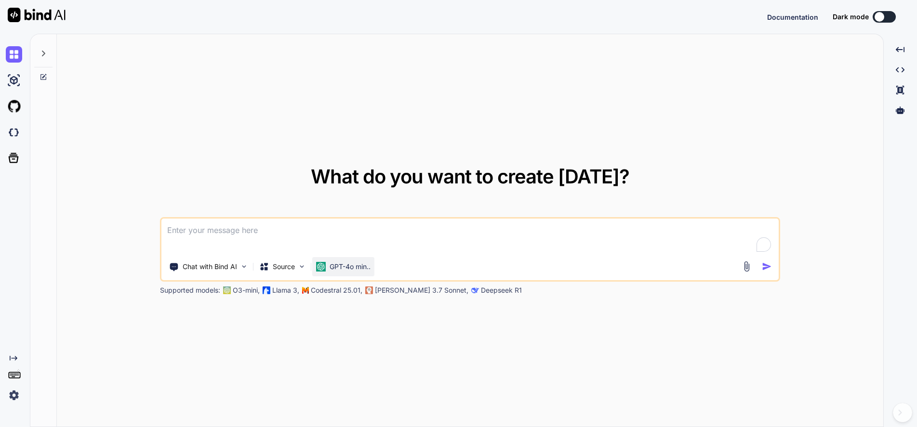
click at [326, 270] on img at bounding box center [321, 267] width 10 height 10
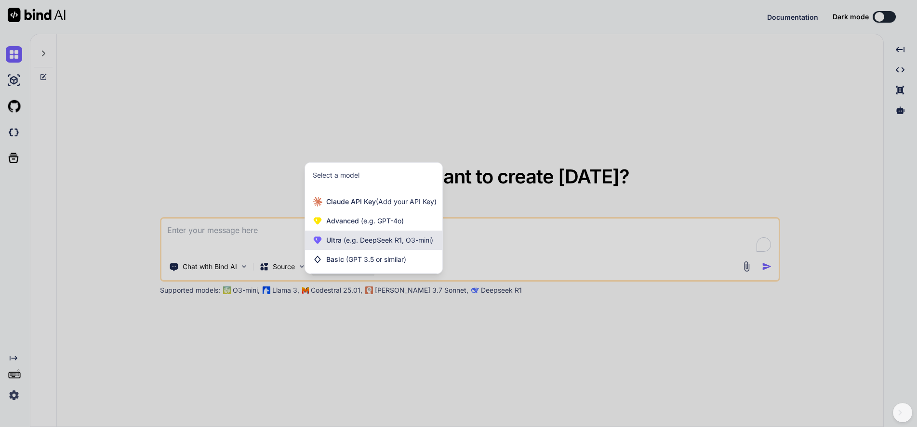
click at [371, 236] on span "(e.g. DeepSeek R1, O3-mini)" at bounding box center [388, 240] width 92 height 8
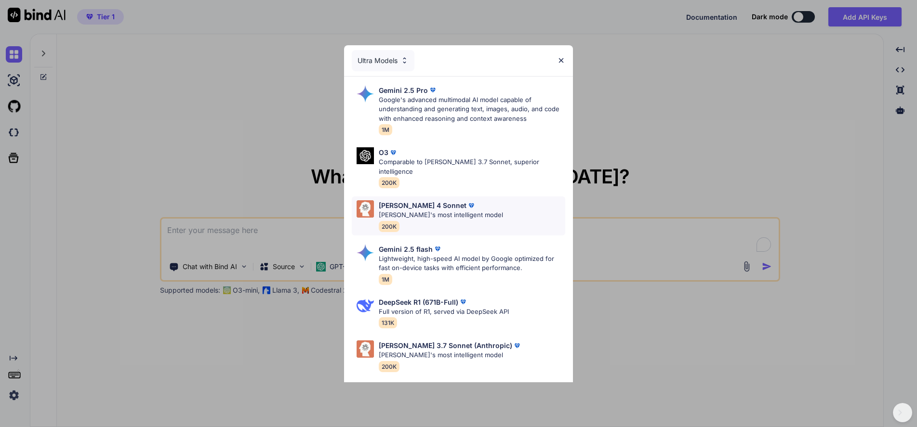
click at [440, 211] on p "[PERSON_NAME]'s most intelligent model" at bounding box center [441, 216] width 124 height 10
type textarea "x"
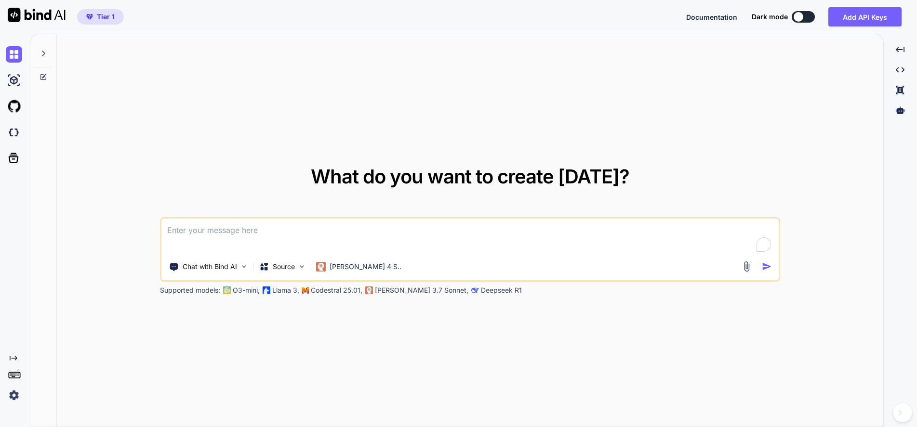
click at [348, 241] on textarea at bounding box center [469, 237] width 617 height 36
paste textarea "i want same header and footer on other page , only tell me how it possible - in…"
type textarea "i want same header and footer on other page , only tell me how it possible - in…"
type textarea "x"
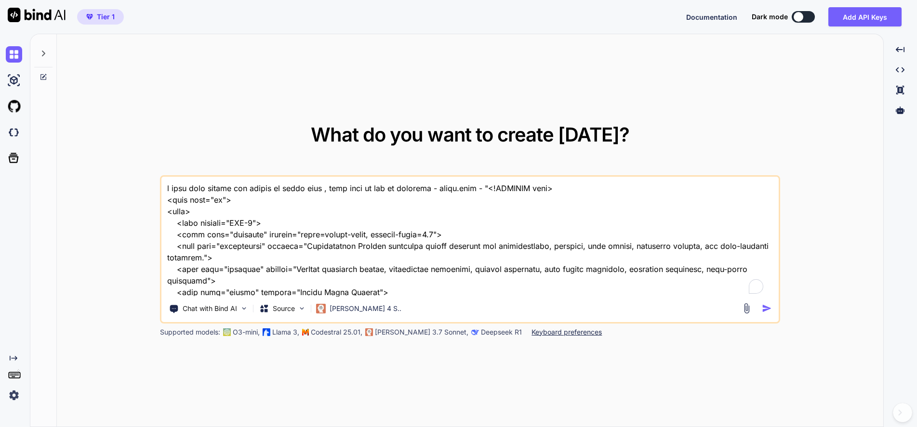
scroll to position [23356, 0]
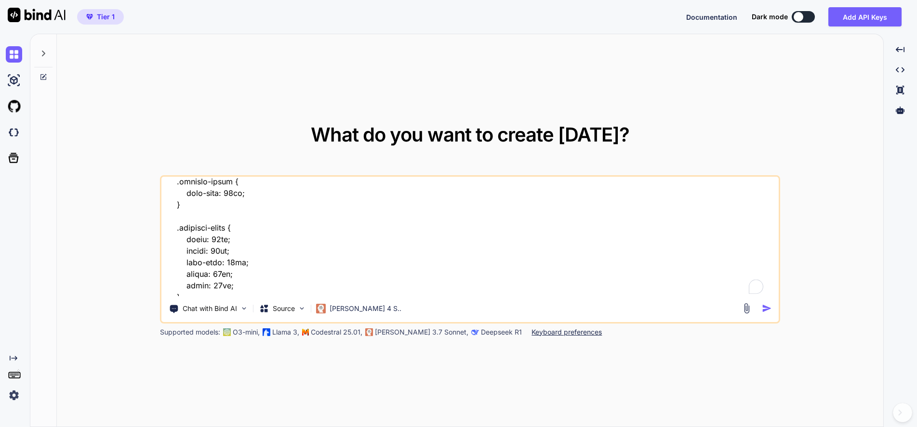
type textarea "i want same header and footer on other page , only tell me how it possible - in…"
click at [765, 304] on img "button" at bounding box center [766, 309] width 10 height 10
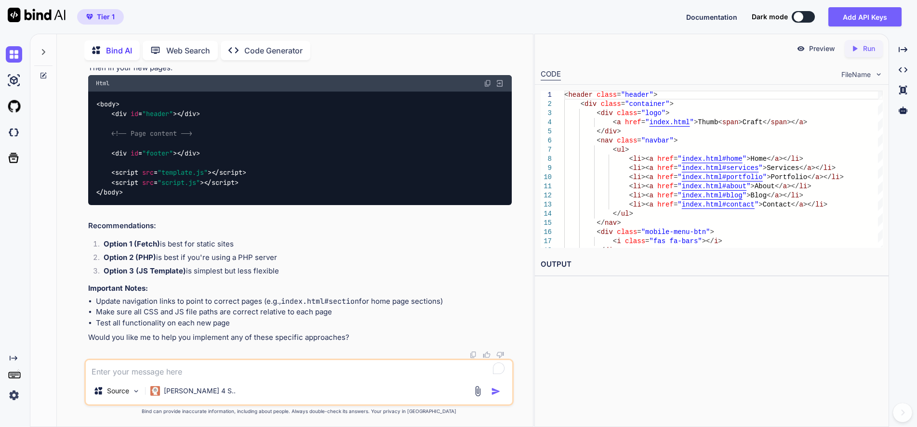
scroll to position [6449, 0]
drag, startPoint x: 241, startPoint y: 241, endPoint x: 103, endPoint y: 252, distance: 138.2
click at [103, 252] on li "Option 1 (Fetch) is best for static sites" at bounding box center [304, 245] width 416 height 13
copy li "Option 1 (Fetch) is best for static sites"
click at [168, 365] on textarea at bounding box center [299, 368] width 426 height 17
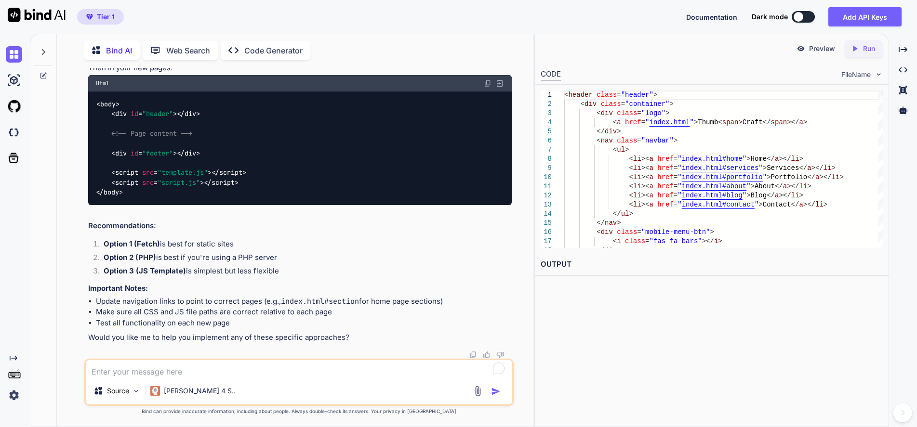
paste textarea "Option 1 (Fetch) is best for static sites"
type textarea "x"
type textarea "Option 1 (Fetch) is best for static sites"
type textarea "x"
type textarea "Option 1 (Fetch) is best for static sites-"
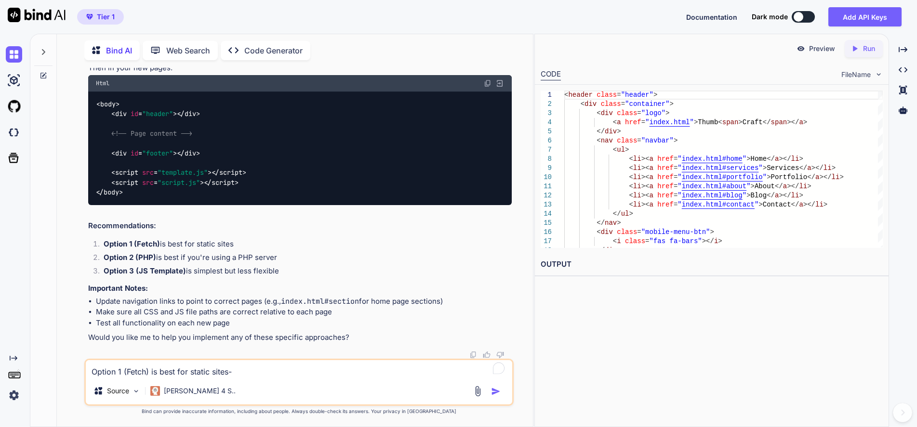
type textarea "x"
type textarea "Option 1 (Fetch) is best for static sites-"
type textarea "x"
type textarea "Option 1 (Fetch) is best for static sites- a"
type textarea "x"
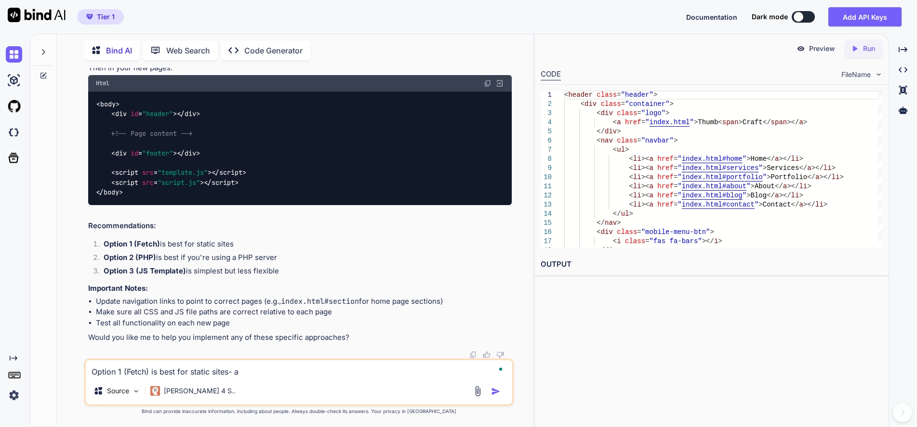
type textarea "Option 1 (Fetch) is best for static sites- ac"
type textarea "x"
type textarea "Option 1 (Fetch) is best for static sites- acc"
type textarea "x"
type textarea "Option 1 (Fetch) is best for static sites- acco"
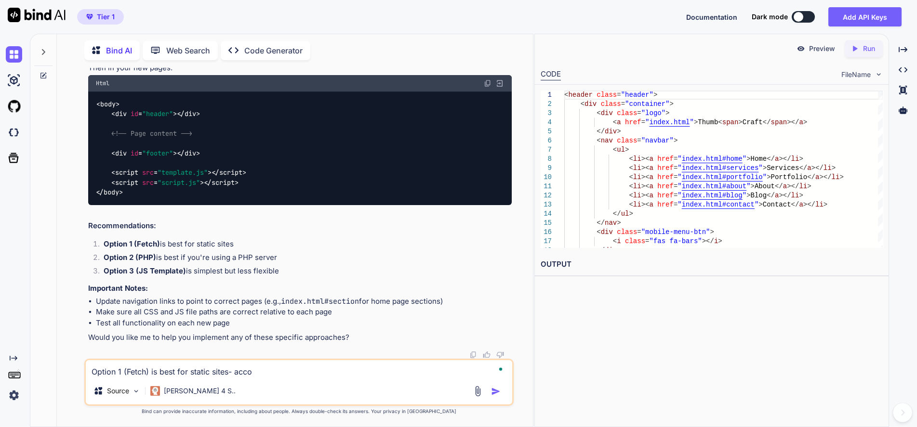
type textarea "x"
type textarea "Option 1 (Fetch) is best for static sites- accor"
type textarea "x"
type textarea "Option 1 (Fetch) is best for static sites- accord"
type textarea "x"
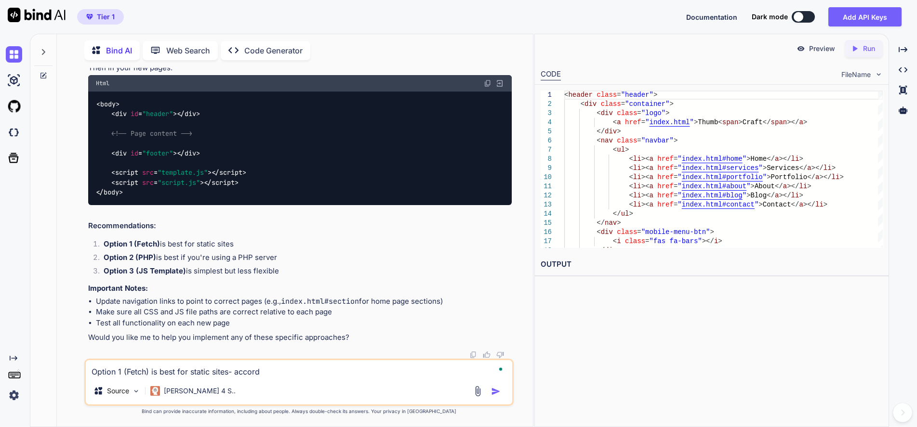
type textarea "Option 1 (Fetch) is best for static sites- accordi"
type textarea "x"
type textarea "Option 1 (Fetch) is best for static sites- accordin"
type textarea "x"
type textarea "Option 1 (Fetch) is best for static sites- according"
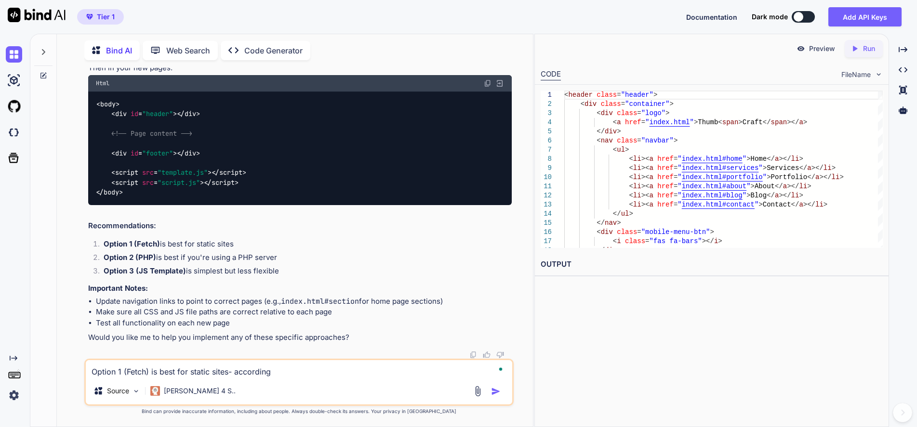
type textarea "x"
type textarea "Option 1 (Fetch) is best for static sites- according"
type textarea "x"
type textarea "Option 1 (Fetch) is best for static sites- according t"
type textarea "x"
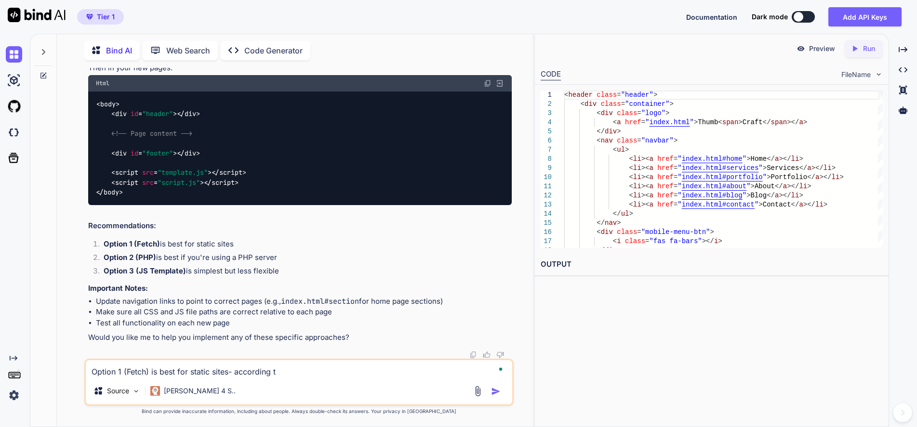
type textarea "Option 1 (Fetch) is best for static sites- according to"
type textarea "x"
type textarea "Option 1 (Fetch) is best for static sites- according to"
type textarea "x"
type textarea "Option 1 (Fetch) is best for static sites- according to t"
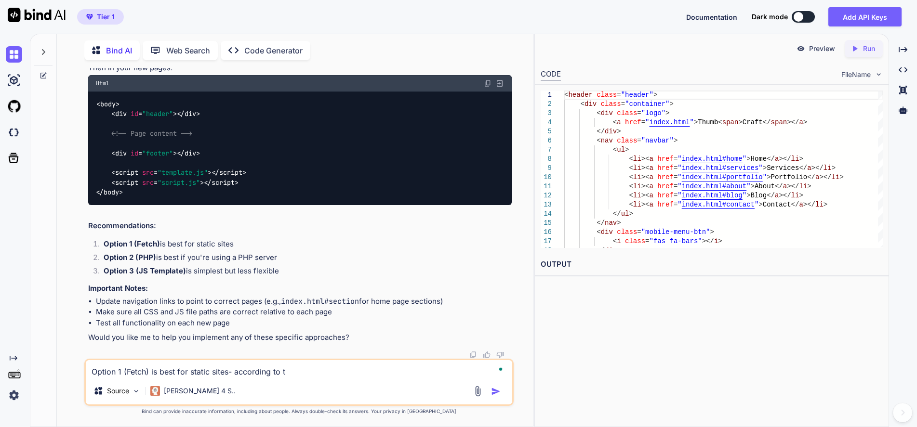
type textarea "x"
type textarea "Option 1 (Fetch) is best for static sites- according to th"
type textarea "x"
type textarea "Option 1 (Fetch) is best for static sites- according to thi"
type textarea "x"
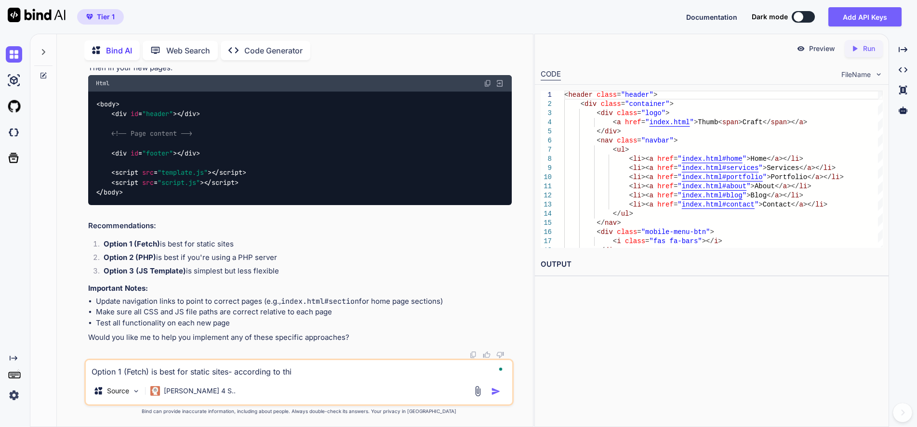
type textarea "Option 1 (Fetch) is best for static sites- according to this"
type textarea "x"
type textarea "Option 1 (Fetch) is best for static sites- according to this"
type textarea "x"
type textarea "Option 1 (Fetch) is best for static sites- according to this t"
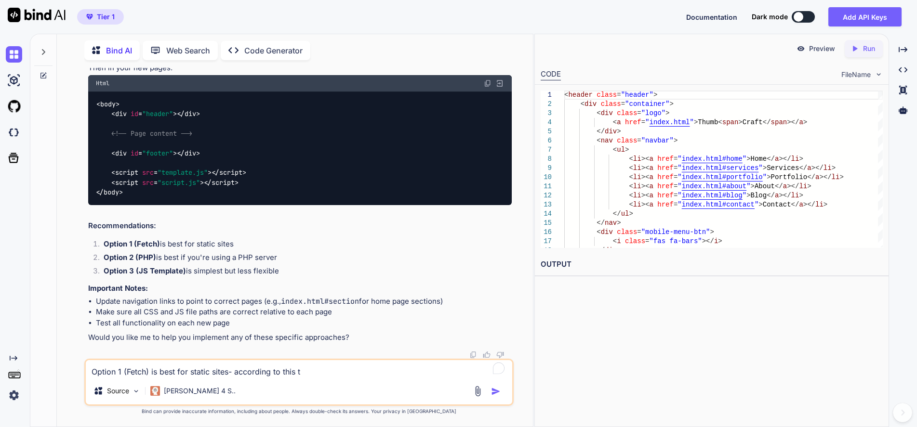
type textarea "x"
type textarea "Option 1 (Fetch) is best for static sites- according to this te"
type textarea "x"
type textarea "Option 1 (Fetch) is best for static sites- according to this tel"
type textarea "x"
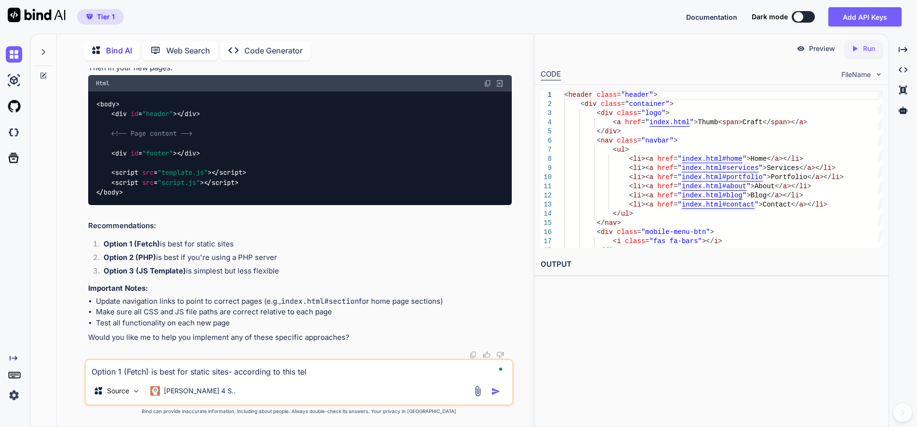
type textarea "Option 1 (Fetch) is best for static sites- according to this tell"
type textarea "x"
type textarea "Option 1 (Fetch) is best for static sites- according to this tell"
type textarea "x"
type textarea "Option 1 (Fetch) is best for static sites- according to this tell m"
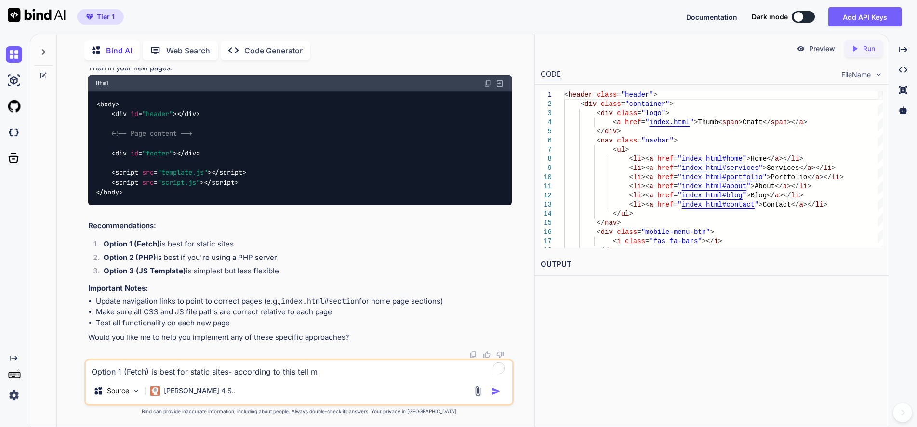
type textarea "x"
type textarea "Option 1 (Fetch) is best for static sites- according to this tell me"
type textarea "x"
type textarea "Option 1 (Fetch) is best for static sites- according to this tell mee"
type textarea "x"
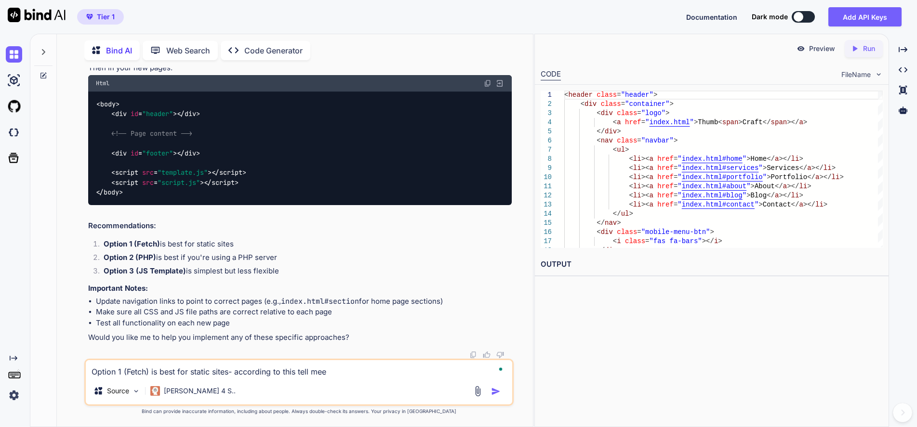
type textarea "Option 1 (Fetch) is best for static sites- according to this tell me"
type textarea "x"
type textarea "Option 1 (Fetch) is best for static sites- according to this tell me"
type textarea "x"
type textarea "Option 1 (Fetch) is best for static sites- according to this tell me f"
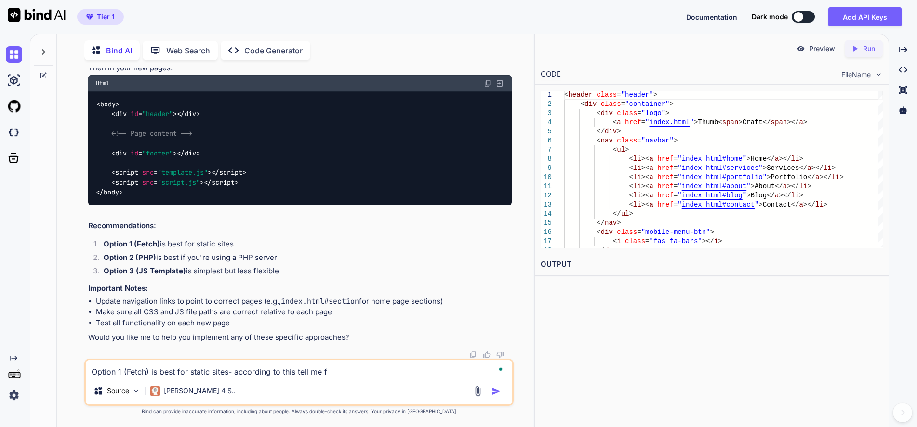
type textarea "x"
type textarea "Option 1 (Fetch) is best for static sites- according to this tell me fi"
type textarea "x"
type textarea "Option 1 (Fetch) is best for static sites- according to this tell me fil"
type textarea "x"
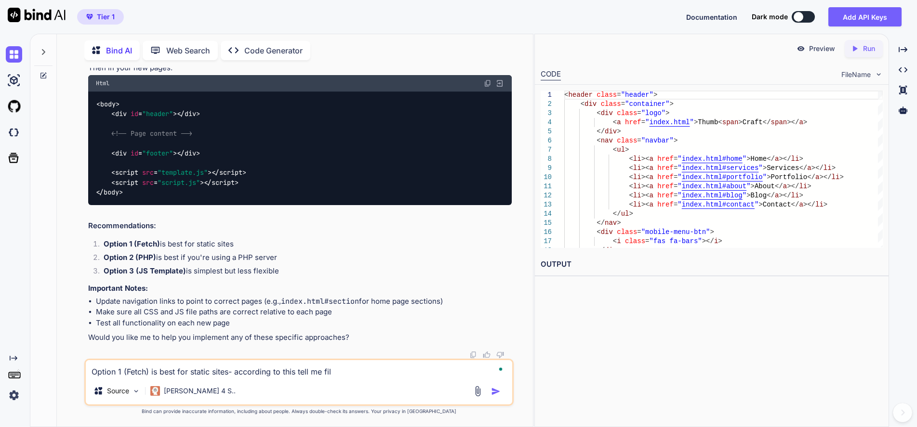
type textarea "Option 1 (Fetch) is best for static sites- according to this tell me file"
type textarea "x"
type textarea "Option 1 (Fetch) is best for static sites- according to this tell me file"
type textarea "x"
type textarea "Option 1 (Fetch) is best for static sites- according to this tell me file d"
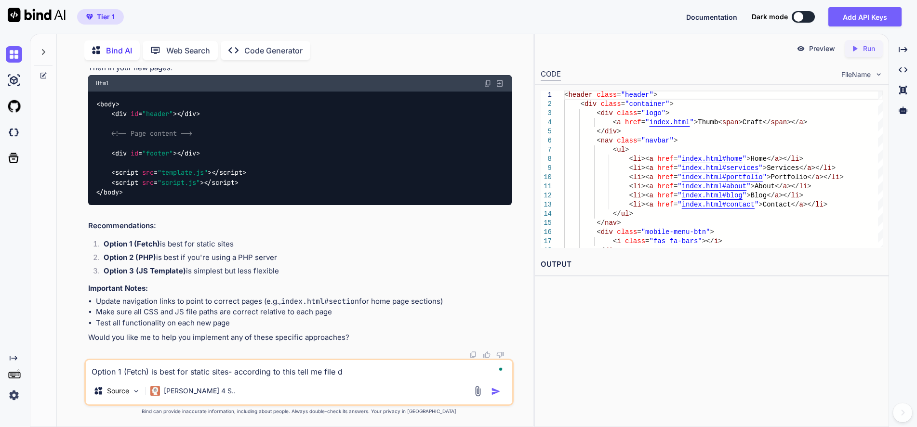
type textarea "x"
type textarea "Option 1 (Fetch) is best for static sites- according to this tell me file dr"
type textarea "x"
type textarea "Option 1 (Fetch) is best for static sites- according to this tell me file dri"
type textarea "x"
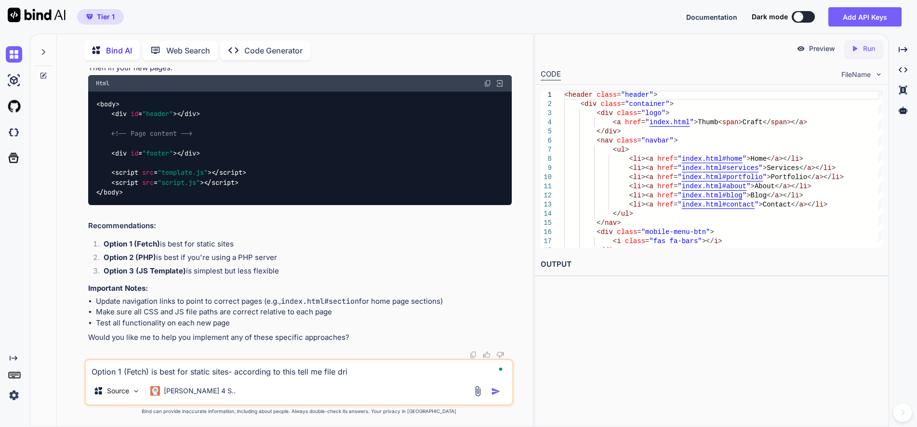
type textarea "Option 1 (Fetch) is best for static sites- according to this tell me file dric"
type textarea "x"
type textarea "Option 1 (Fetch) is best for static sites- according to this tell me file drict"
type textarea "x"
type textarea "Option 1 (Fetch) is best for static sites- according to this tell me file dricto"
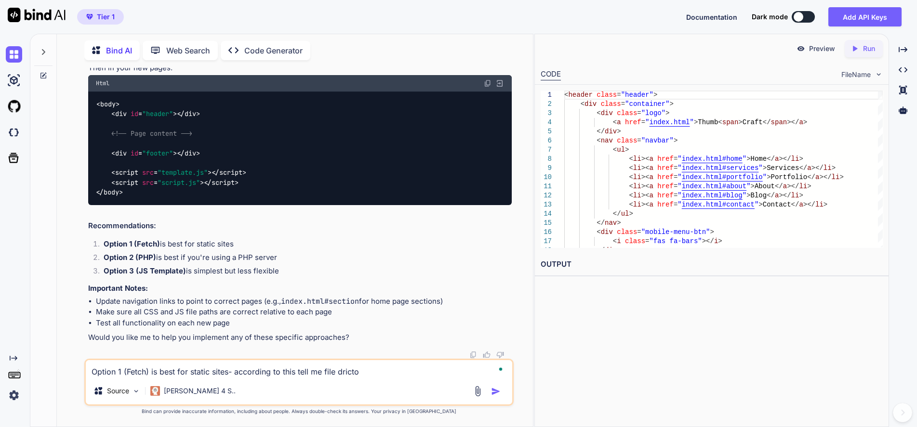
type textarea "x"
type textarea "Option 1 (Fetch) is best for static sites- according to this tell me file drict…"
type textarea "x"
type textarea "Option 1 (Fetch) is best for static sites- according to this tell me file drict…"
type textarea "x"
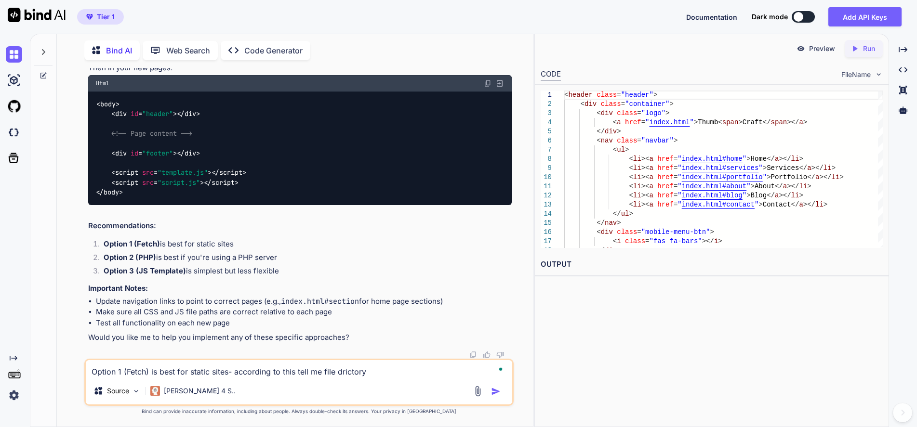
type textarea "Option 1 (Fetch) is best for static sites- according to this tell me file drict…"
type textarea "x"
type textarea "Option 1 (Fetch) is best for static sites- according to this tell me file drict…"
type textarea "x"
type textarea "Option 1 (Fetch) is best for static sites- according to this tell me file drict…"
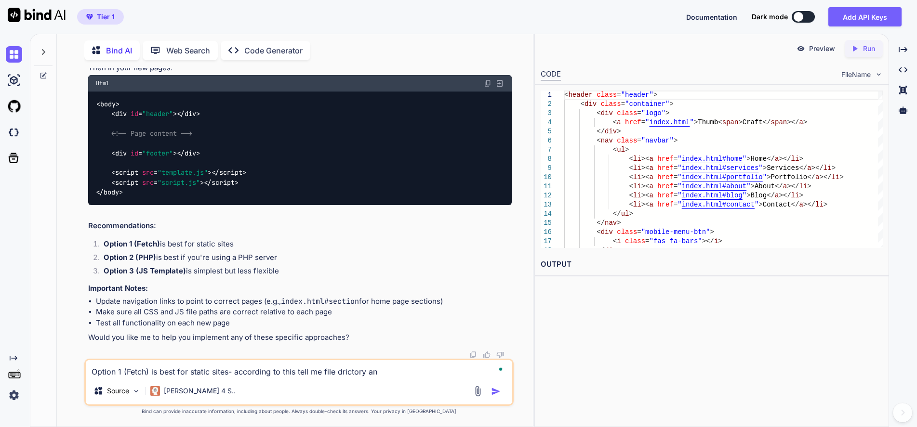
type textarea "x"
type textarea "Option 1 (Fetch) is best for static sites- according to this tell me file drict…"
type textarea "x"
type textarea "Option 1 (Fetch) is best for static sites- according to this tell me file drict…"
type textarea "x"
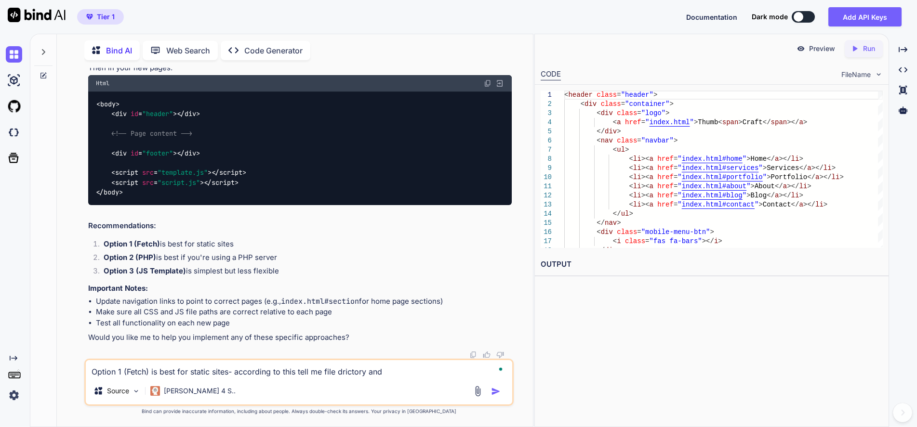
type textarea "Option 1 (Fetch) is best for static sites- according to this tell me file drict…"
type textarea "x"
type textarea "Option 1 (Fetch) is best for static sites- according to this tell me file drict…"
type textarea "x"
type textarea "Option 1 (Fetch) is best for static sites- according to this tell me file drict…"
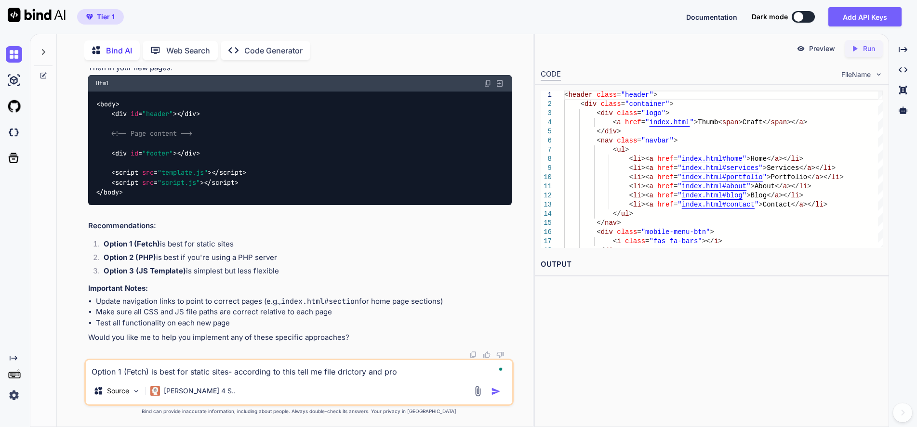
type textarea "x"
type textarea "Option 1 (Fetch) is best for static sites- according to this tell me file drict…"
type textarea "x"
type textarea "Option 1 (Fetch) is best for static sites- according to this tell me file drict…"
type textarea "x"
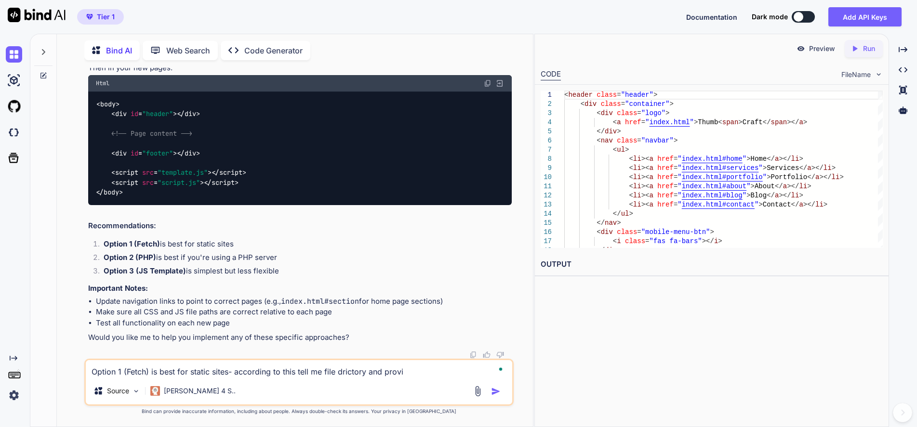
type textarea "Option 1 (Fetch) is best for static sites- according to this tell me file drict…"
type textarea "x"
type textarea "Option 1 (Fetch) is best for static sites- according to this tell me file drict…"
type textarea "x"
type textarea "Option 1 (Fetch) is best for static sites- according to this tell me file drict…"
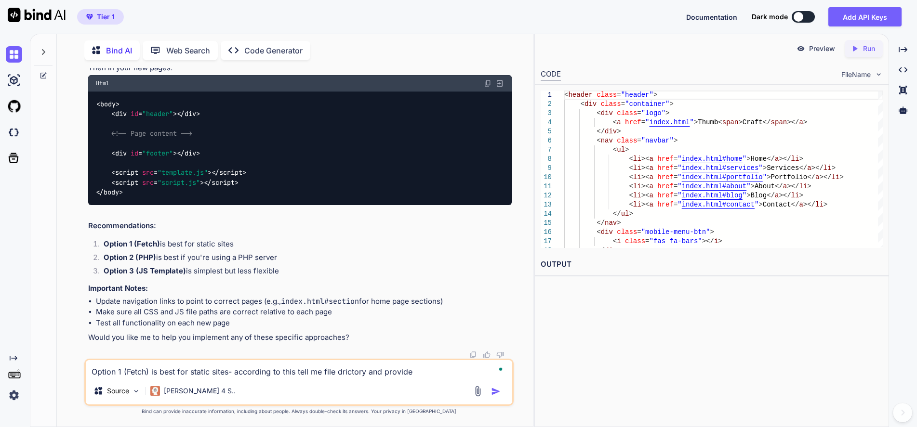
type textarea "x"
type textarea "Option 1 (Fetch) is best for static sites- according to this tell me file drict…"
type textarea "x"
type textarea "Option 1 (Fetch) is best for static sites- according to this tell me file drict…"
type textarea "x"
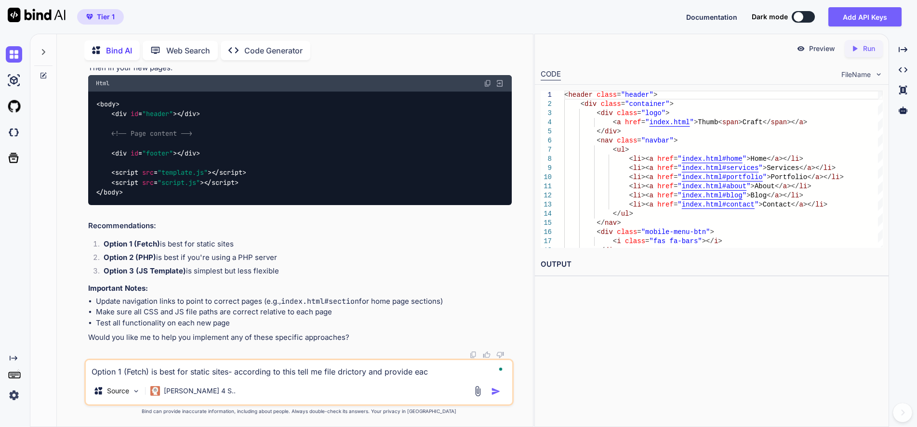
type textarea "Option 1 (Fetch) is best for static sites- according to this tell me file drict…"
type textarea "x"
type textarea "Option 1 (Fetch) is best for static sites- according to this tell me file drict…"
type textarea "x"
type textarea "Option 1 (Fetch) is best for static sites- according to this tell me file drict…"
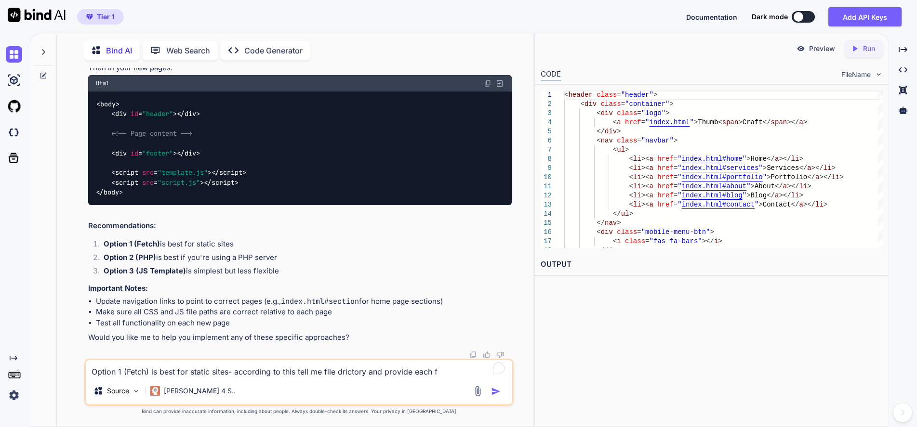
type textarea "x"
type textarea "Option 1 (Fetch) is best for static sites- according to this tell me file drict…"
type textarea "x"
type textarea "Option 1 (Fetch) is best for static sites- according to this tell me file drict…"
type textarea "x"
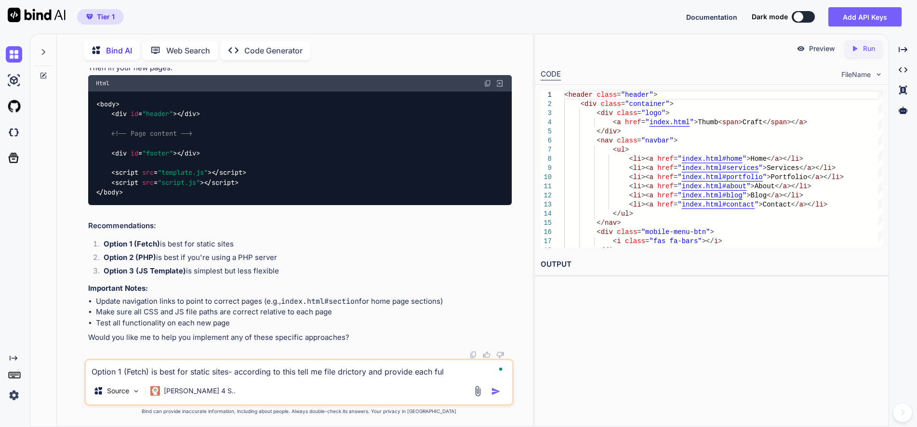
type textarea "Option 1 (Fetch) is best for static sites- according to this tell me file drict…"
type textarea "x"
type textarea "Option 1 (Fetch) is best for static sites- according to this tell me file drict…"
type textarea "x"
type textarea "Option 1 (Fetch) is best for static sites- according to this tell me file drict…"
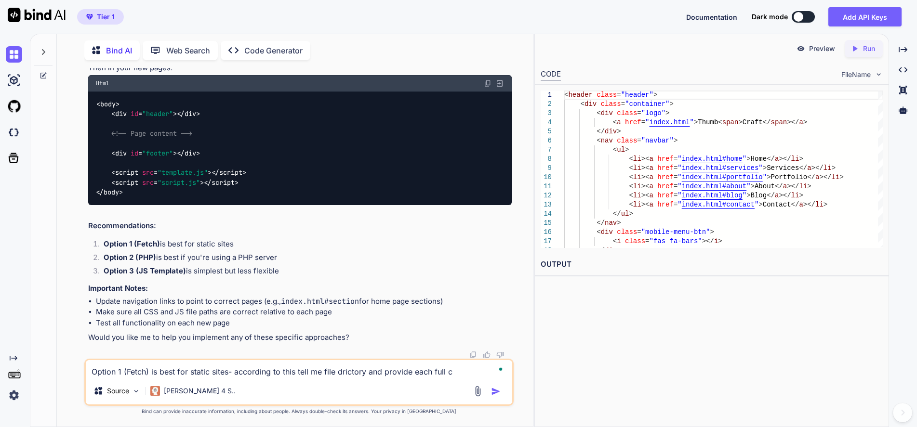
type textarea "x"
type textarea "Option 1 (Fetch) is best for static sites- according to this tell me file drict…"
type textarea "x"
type textarea "Option 1 (Fetch) is best for static sites- according to this tell me file drict…"
type textarea "x"
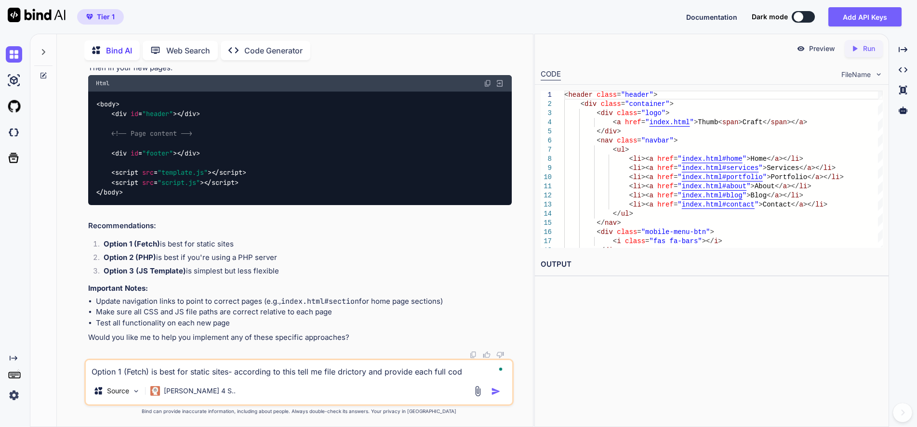
type textarea "Option 1 (Fetch) is best for static sites- according to this tell me file drict…"
type textarea "x"
type textarea "Option 1 (Fetch) is best for static sites- according to this tell me file drict…"
type textarea "x"
type textarea "Option 1 (Fetch) is best for static sites- according to this tell me file drict…"
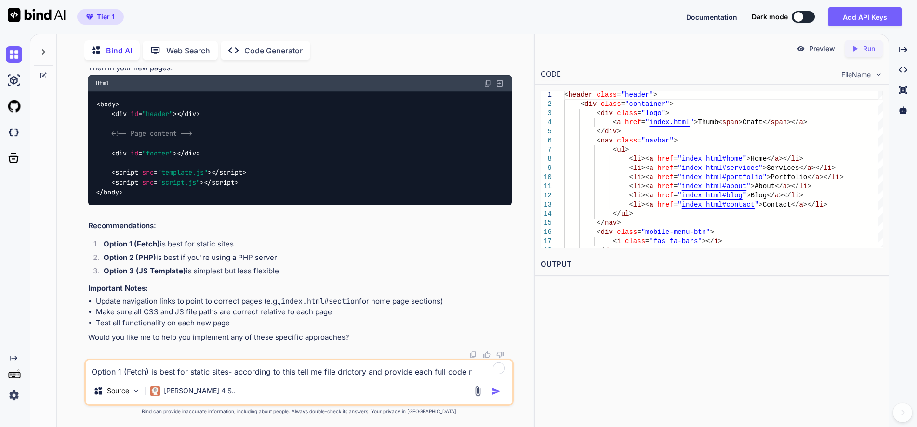
type textarea "x"
type textarea "Option 1 (Fetch) is best for static sites- according to this tell me file drict…"
type textarea "x"
type textarea "Option 1 (Fetch) is best for static sites- according to this tell me file drict…"
type textarea "x"
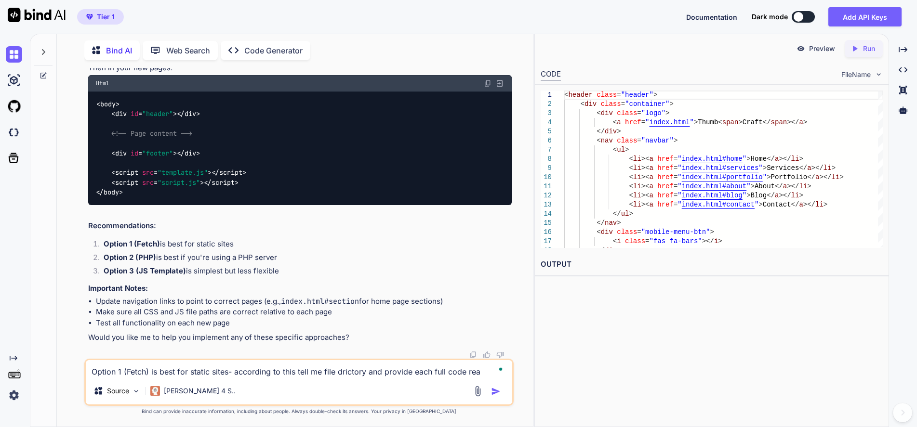
type textarea "Option 1 (Fetch) is best for static sites- according to this tell me file drict…"
type textarea "x"
type textarea "Option 1 (Fetch) is best for static sites- according to this tell me file drict…"
type textarea "x"
type textarea "Option 1 (Fetch) is best for static sites- according to this tell me file drict…"
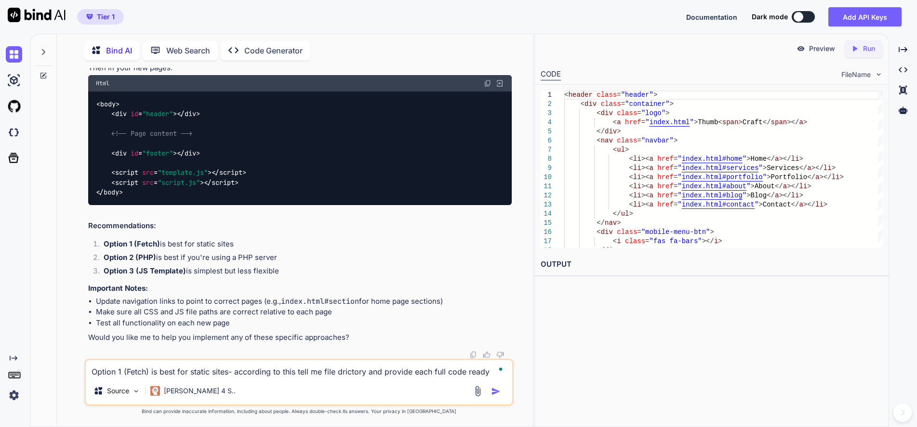
type textarea "x"
type textarea "Option 1 (Fetch) is best for static sites- according to this tell me file drict…"
type textarea "x"
type textarea "Option 1 (Fetch) is best for static sites- according to this tell me file drict…"
type textarea "x"
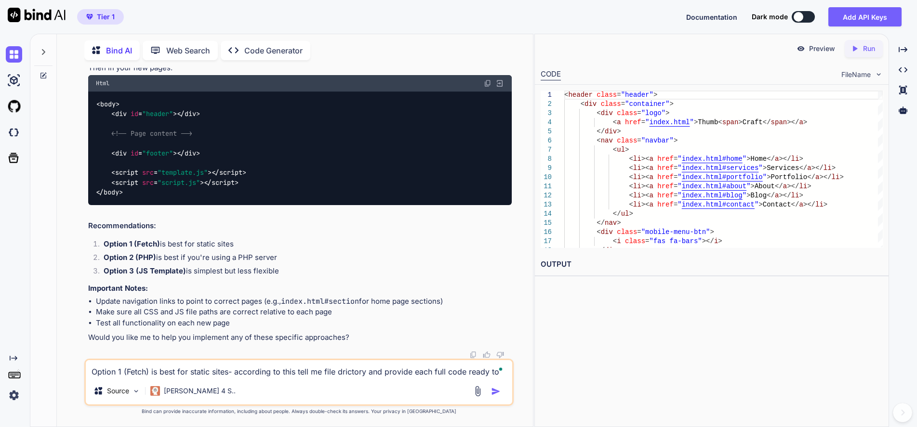
type textarea "Option 1 (Fetch) is best for static sites- according to this tell me file drict…"
type textarea "x"
type textarea "Option 1 (Fetch) is best for static sites- according to this tell me file drict…"
type textarea "x"
type textarea "Option 1 (Fetch) is best for static sites- according to this tell me file drict…"
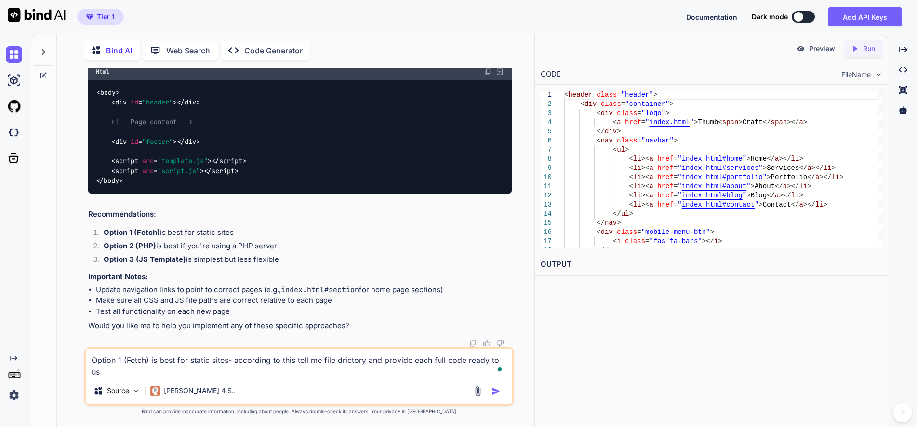
type textarea "x"
type textarea "Option 1 (Fetch) is best for static sites- according to this tell me file drict…"
click at [492, 393] on img "button" at bounding box center [496, 392] width 10 height 10
type textarea "x"
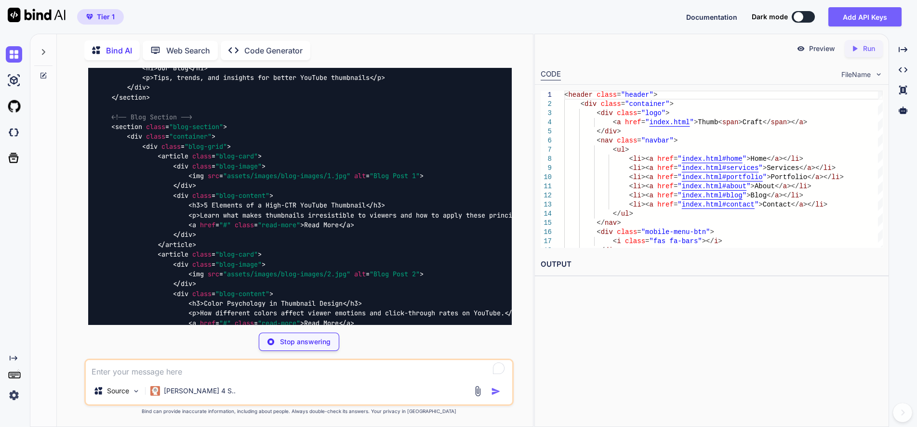
scroll to position [11252, 0]
type textarea "x"
type textarea "│ ├── fitness/ │ ├── travel/ │ ├── about-image/ │ └── video-thumb/"
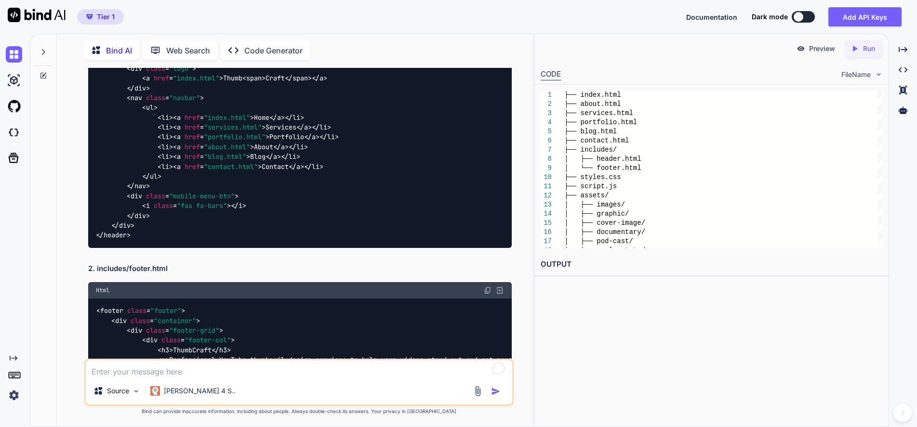
scroll to position [7084, 0]
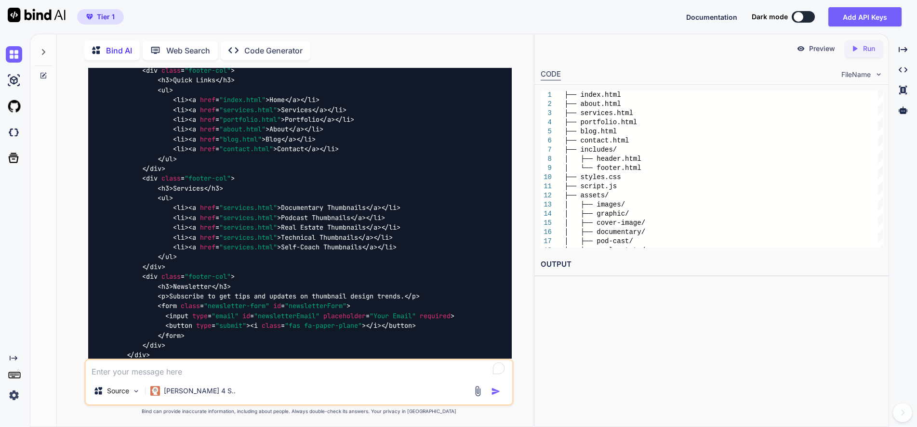
scroll to position [7301, 0]
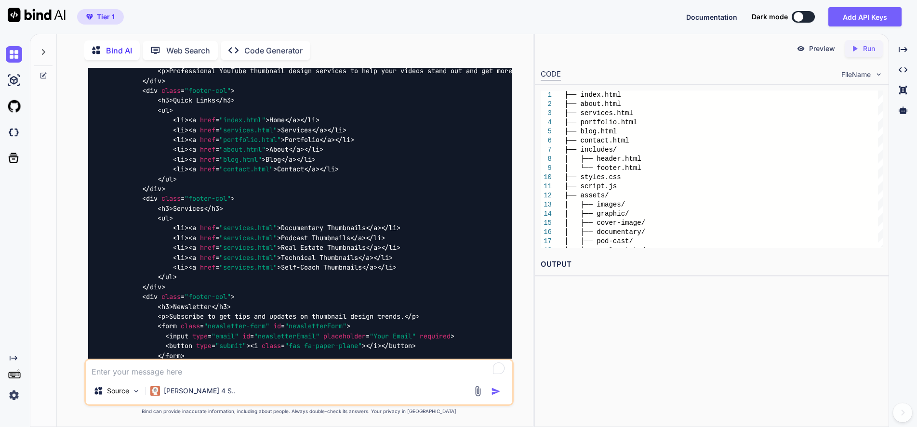
click at [486, 5] on img at bounding box center [488, 2] width 8 height 8
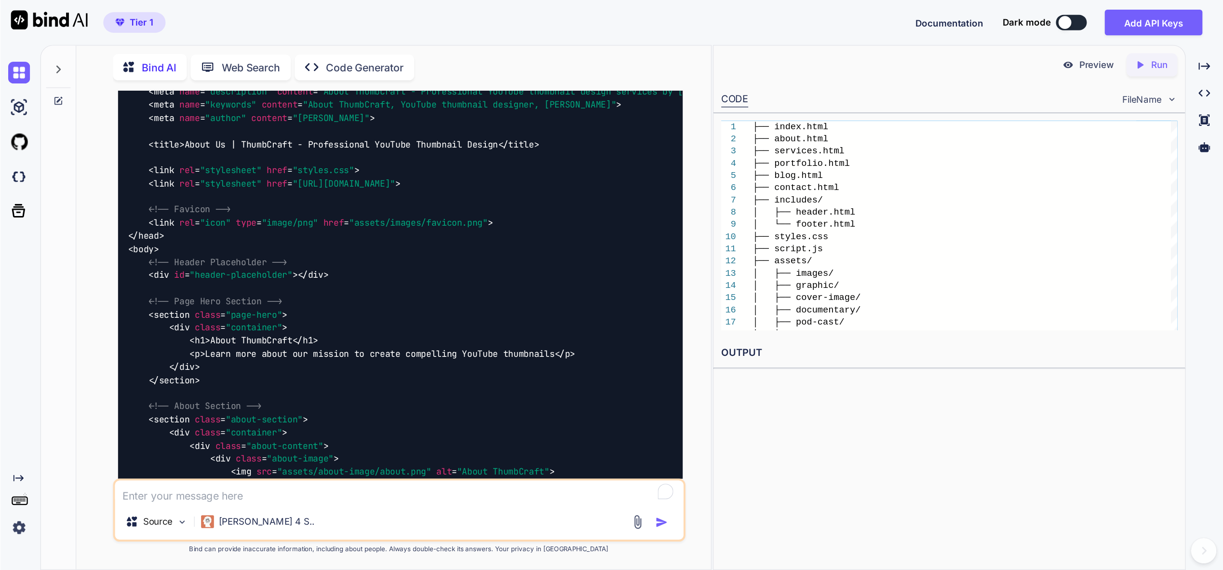
scroll to position [7951, 0]
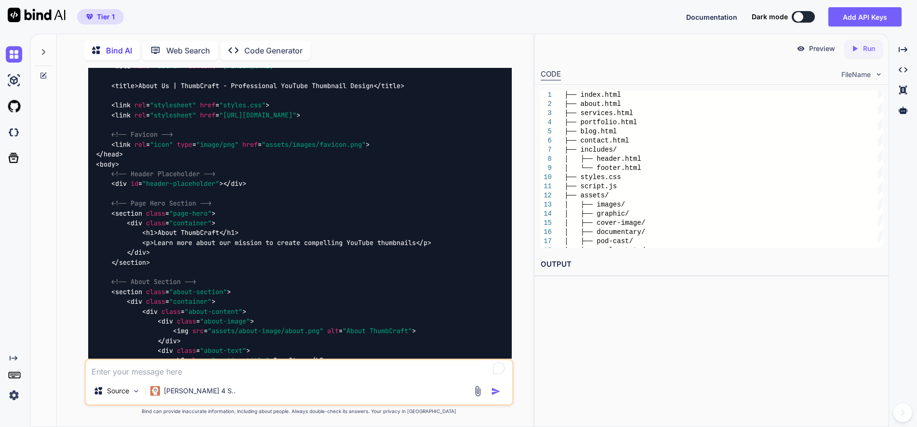
type textarea "x"
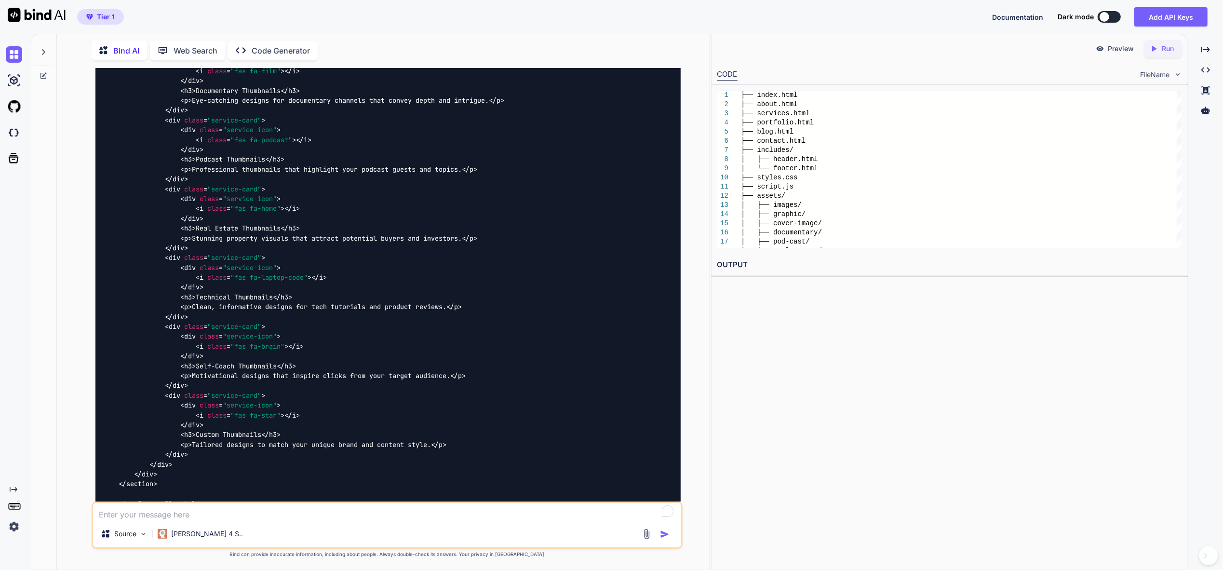
scroll to position [7855, 0]
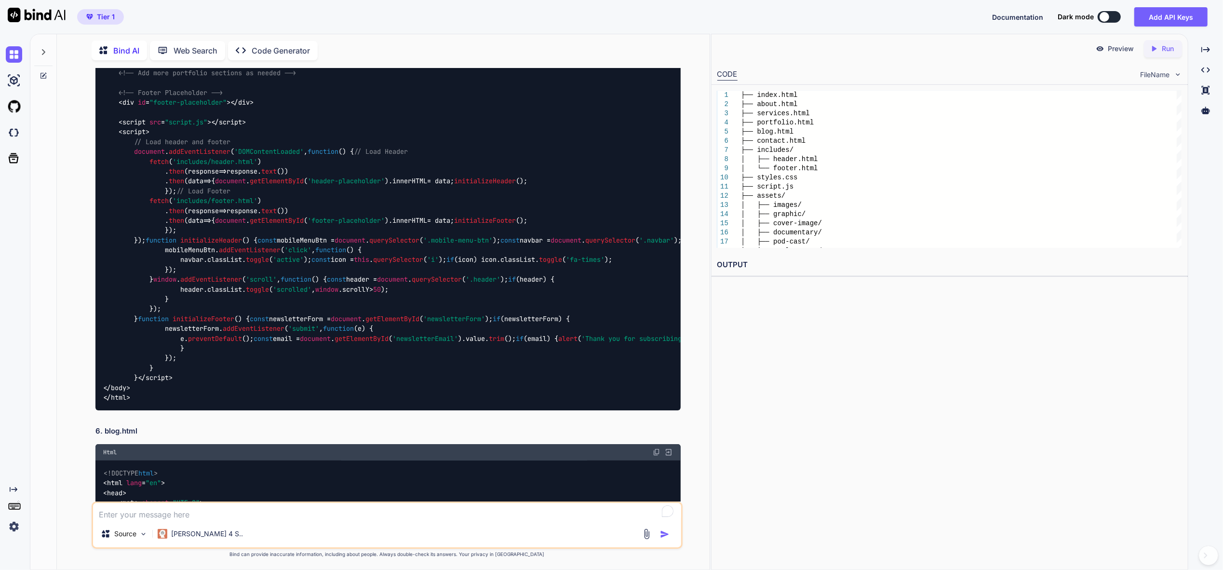
scroll to position [9301, 0]
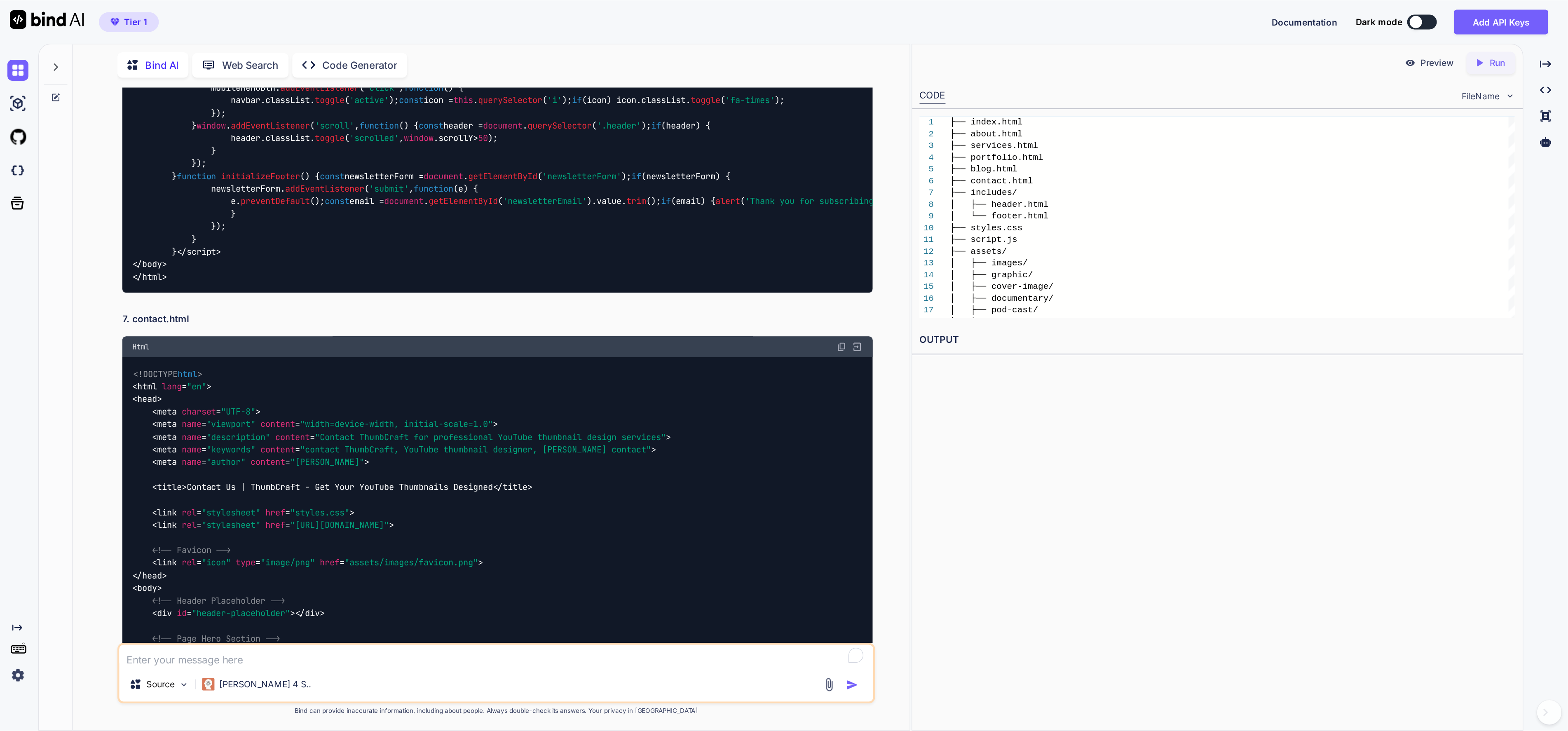
scroll to position [9105, 0]
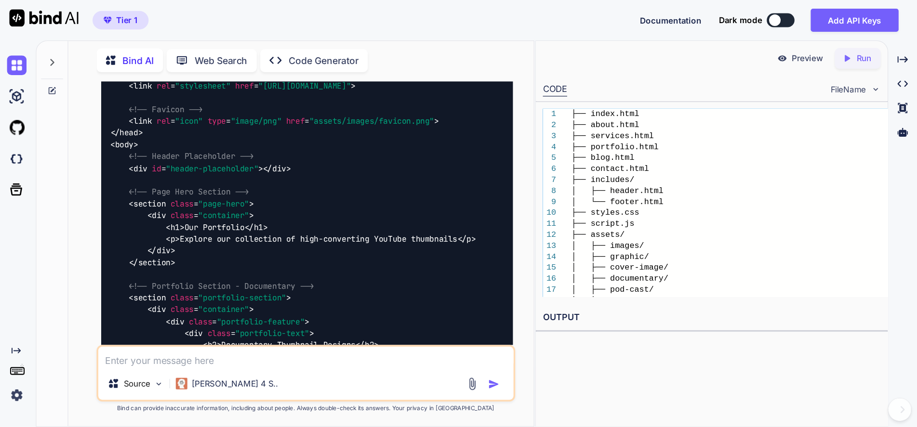
scroll to position [11192, 0]
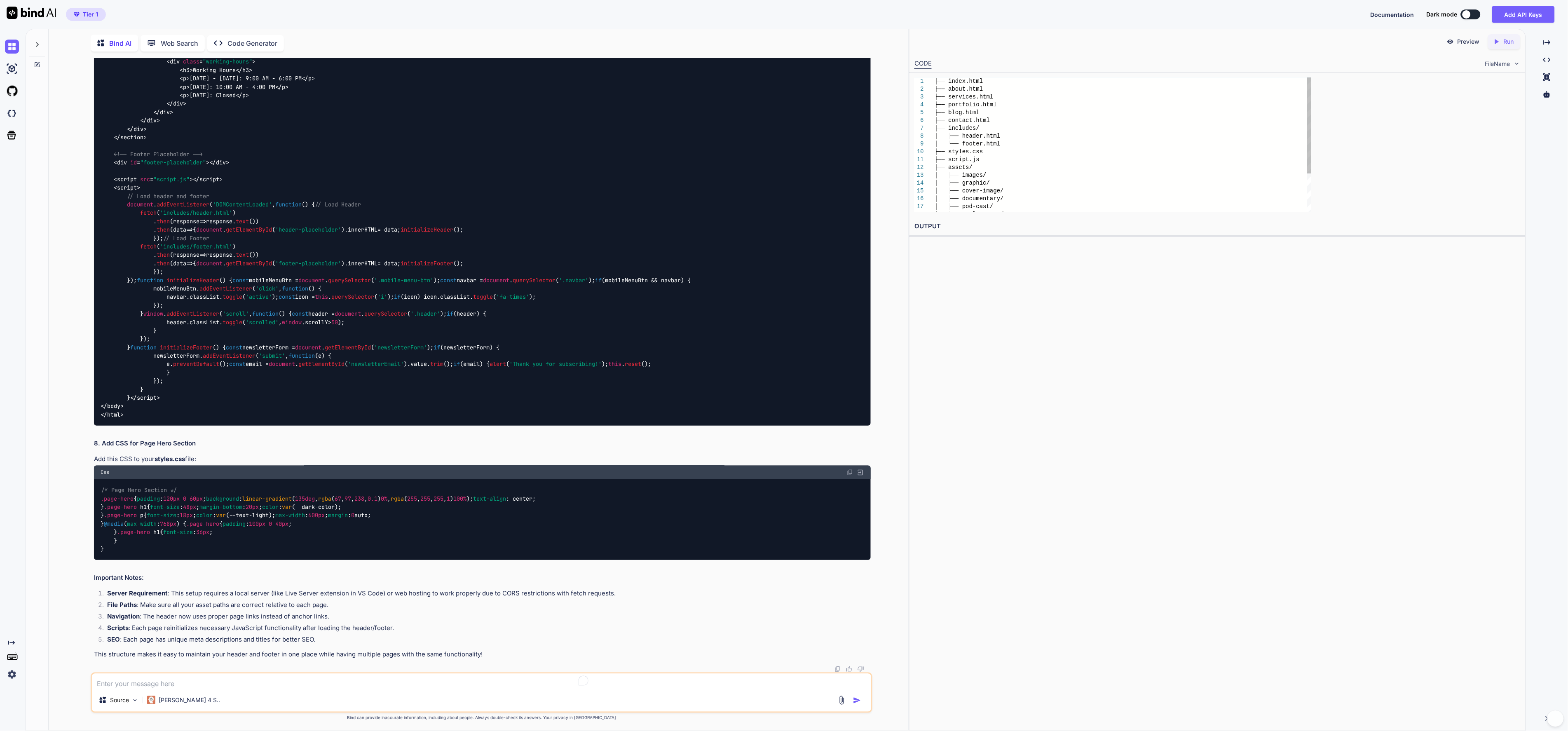
type textarea "x"
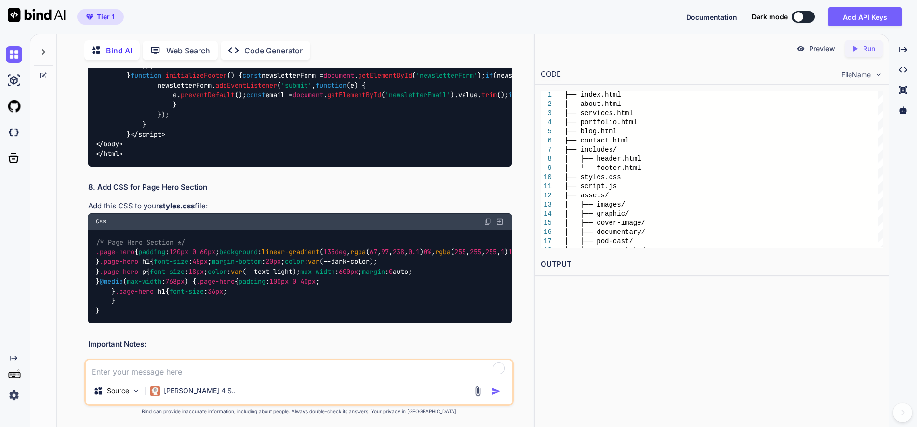
scroll to position [13216, 0]
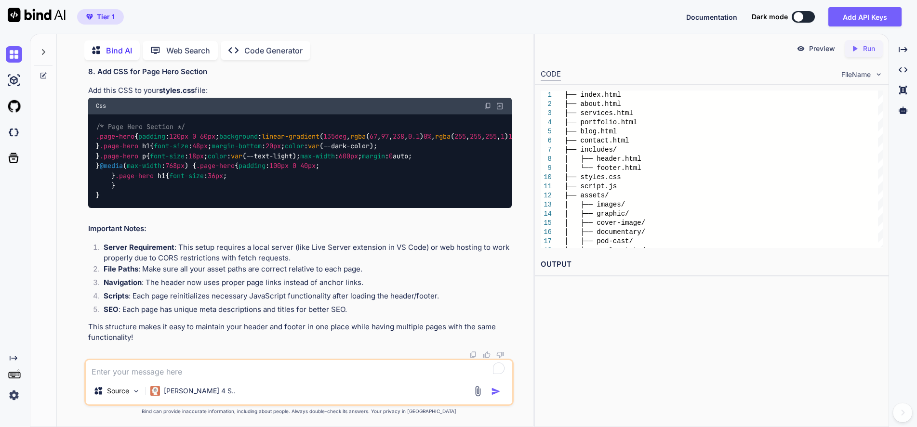
scroll to position [14806, 0]
click at [487, 110] on img at bounding box center [488, 106] width 8 height 8
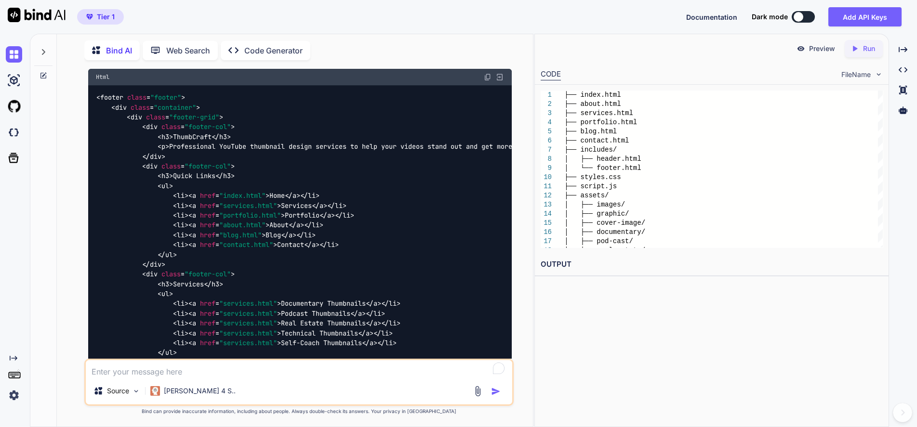
scroll to position [7084, 0]
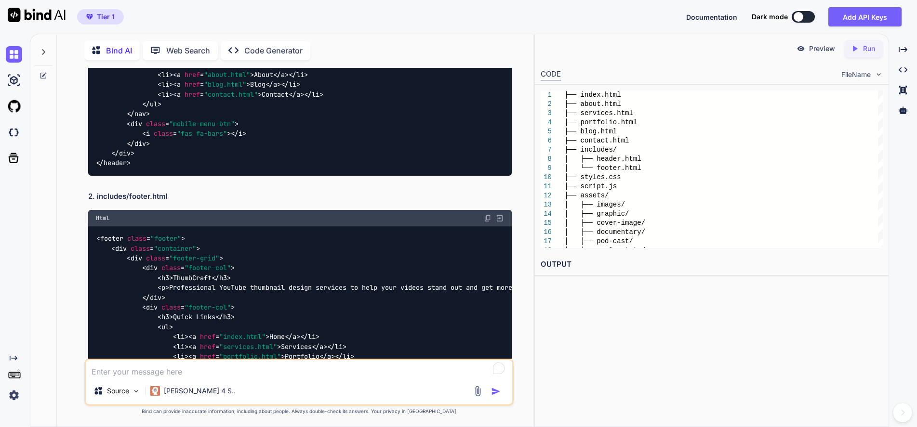
type textarea "x"
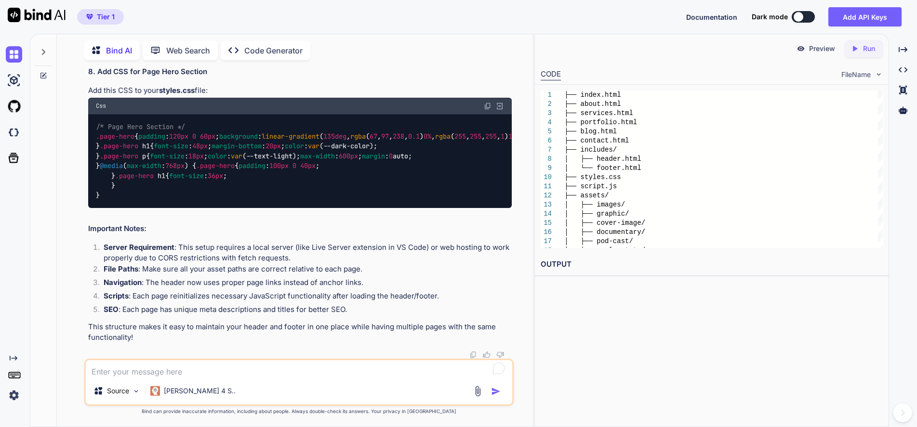
scroll to position [15107, 0]
